Goal: Check status: Check status

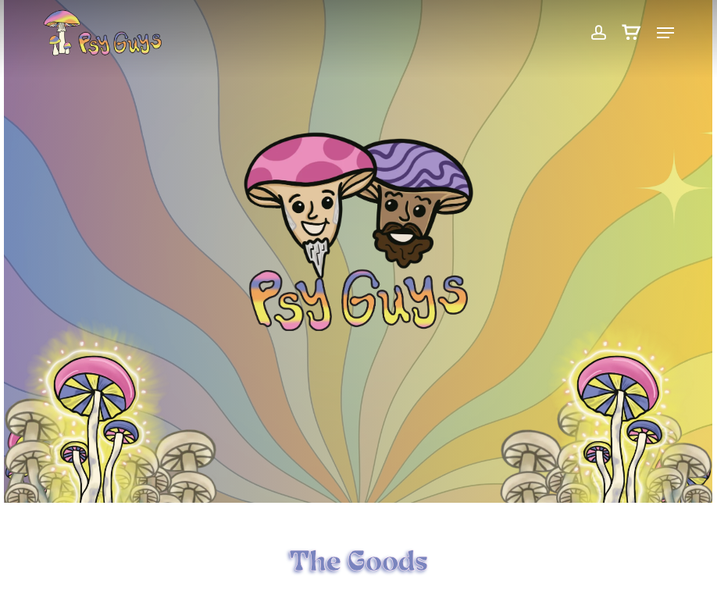
click at [597, 27] on span at bounding box center [597, 33] width 16 height 27
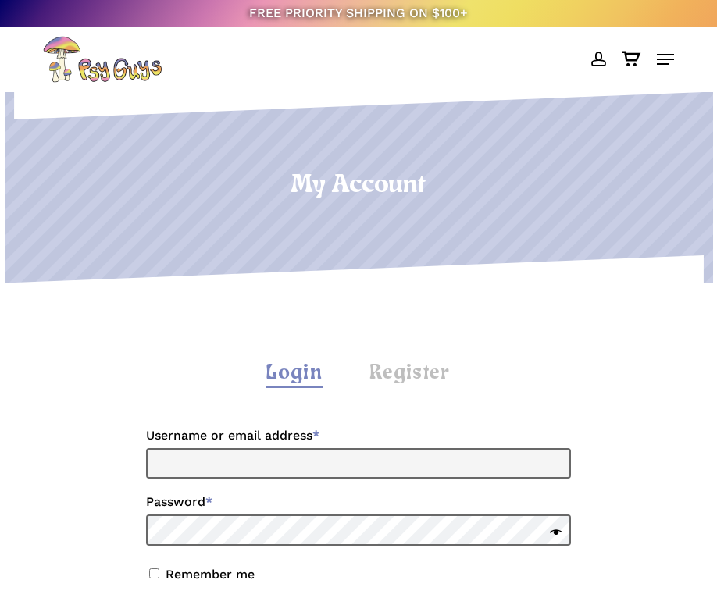
scroll to position [312, 0]
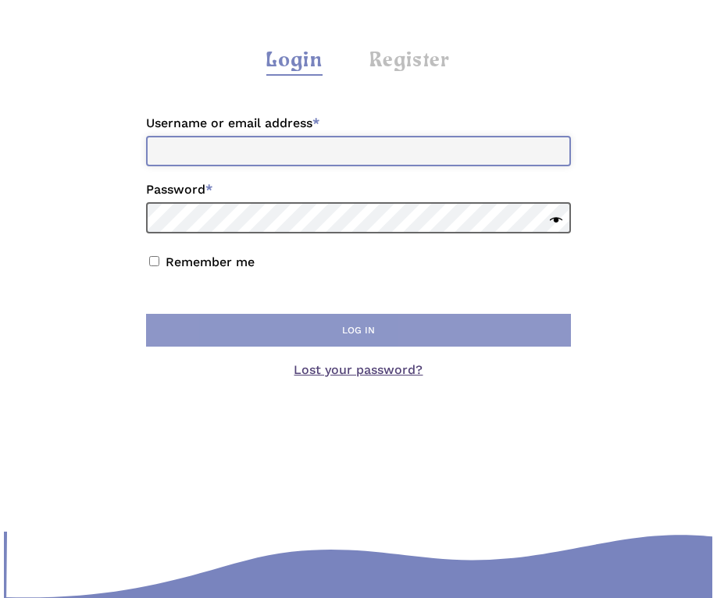
type input "**********"
click at [346, 333] on button "Log in" at bounding box center [358, 330] width 425 height 33
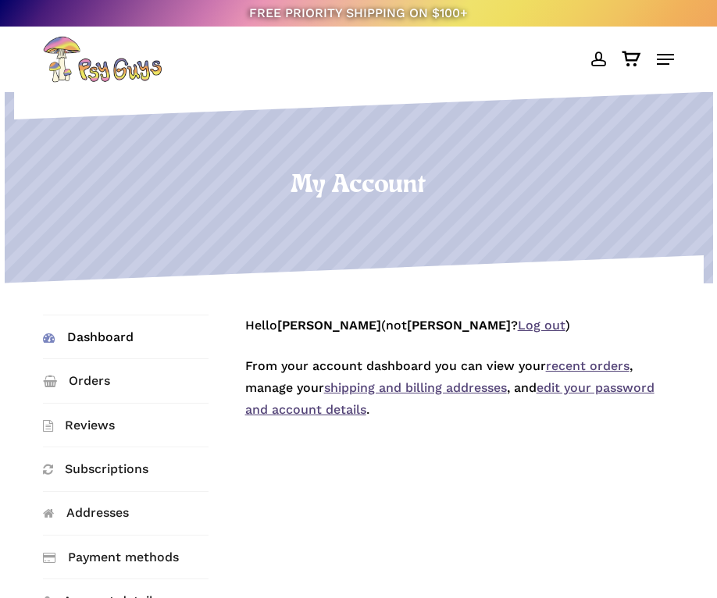
click at [596, 58] on span at bounding box center [597, 59] width 16 height 27
click at [87, 375] on link "Orders" at bounding box center [125, 380] width 165 height 43
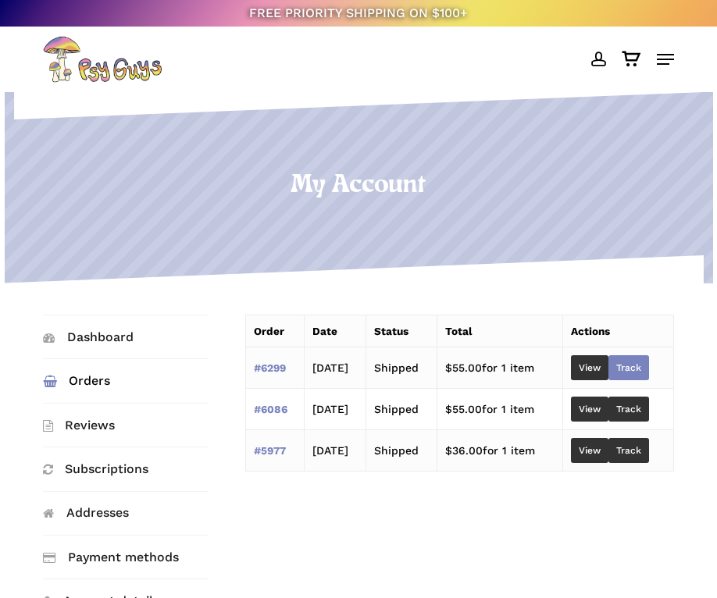
click at [649, 365] on link "Track" at bounding box center [628, 367] width 41 height 25
